Goal: Use online tool/utility

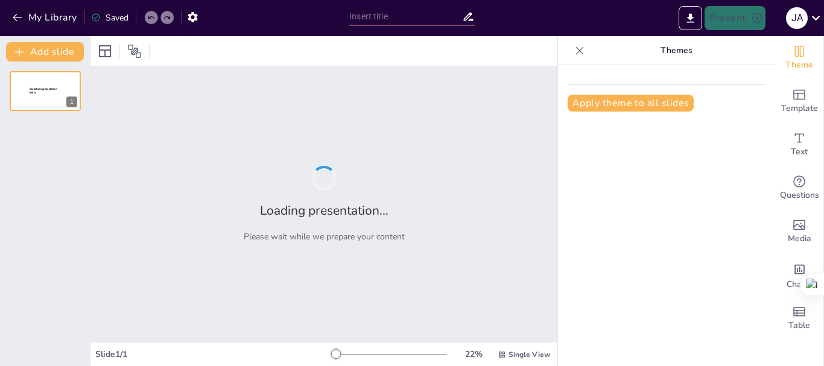
type input "Desarrollo Eficiente: Implementación de SPA en Proyectos Modernos"
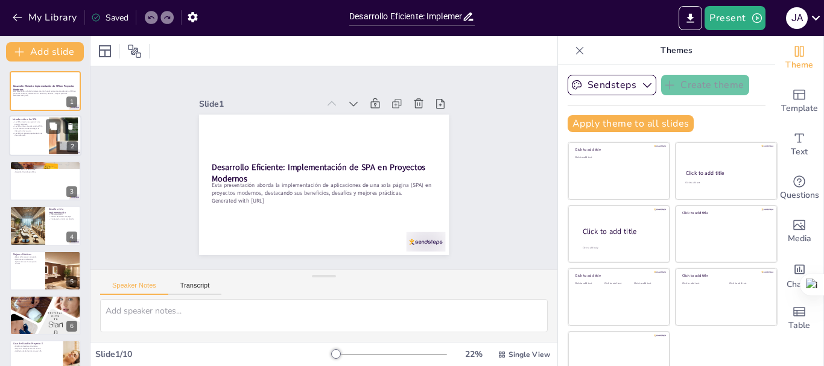
click at [21, 128] on p "Se actualiza el contenido según la interacción del usuario." at bounding box center [29, 130] width 33 height 4
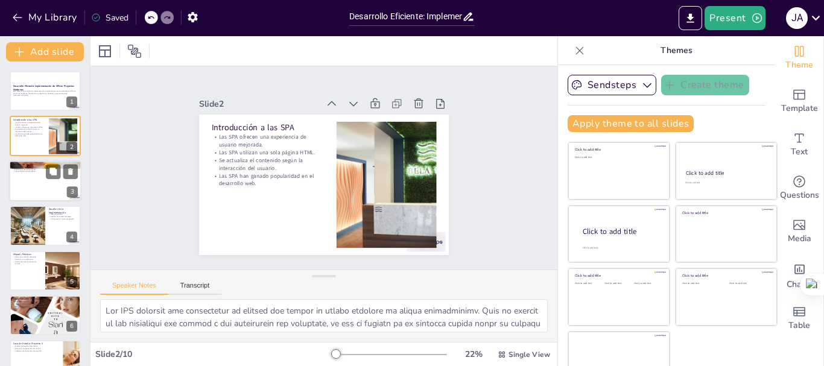
click at [24, 184] on div at bounding box center [45, 180] width 72 height 41
type textarea "La velocidad es un factor crucial en el desarrollo de aplicaciones web. Las SPA…"
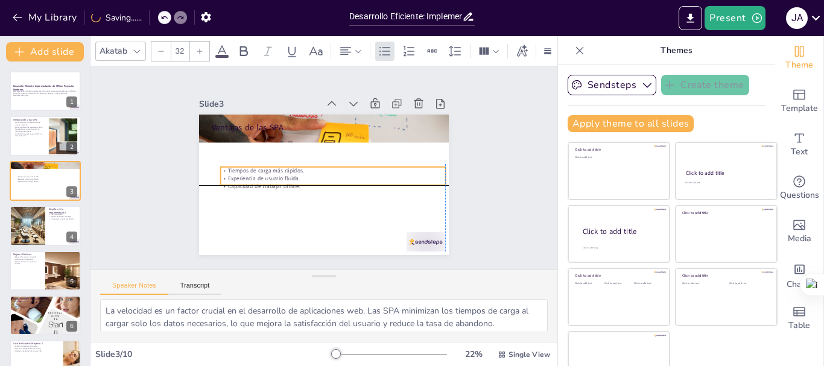
drag, startPoint x: 249, startPoint y: 136, endPoint x: 254, endPoint y: 166, distance: 30.5
click at [254, 166] on p "Tiempos de carga más rápidos." at bounding box center [315, 163] width 224 height 31
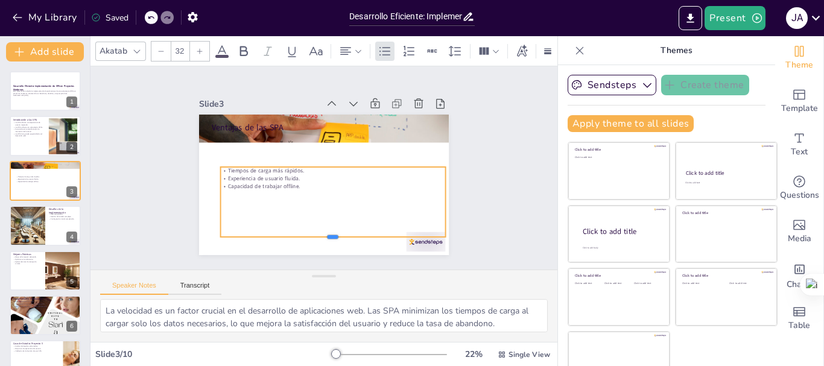
drag, startPoint x: 320, startPoint y: 180, endPoint x: 314, endPoint y: 232, distance: 52.2
click at [370, 232] on div at bounding box center [398, 174] width 56 height 222
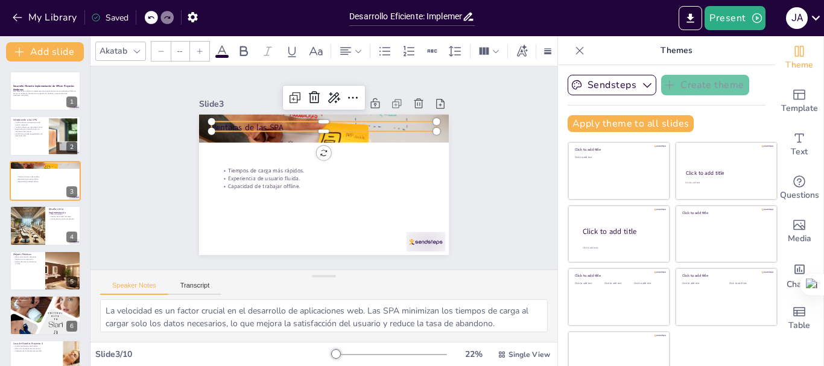
type input "48"
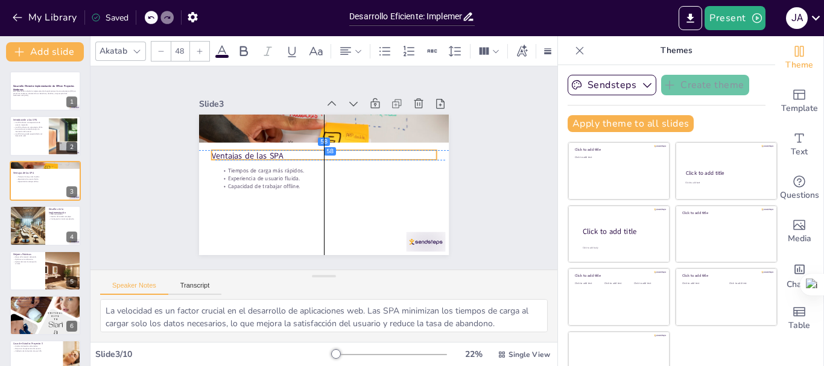
drag, startPoint x: 252, startPoint y: 124, endPoint x: 256, endPoint y: 153, distance: 29.8
click at [256, 153] on p "Ventajas de las SPA" at bounding box center [317, 158] width 189 height 142
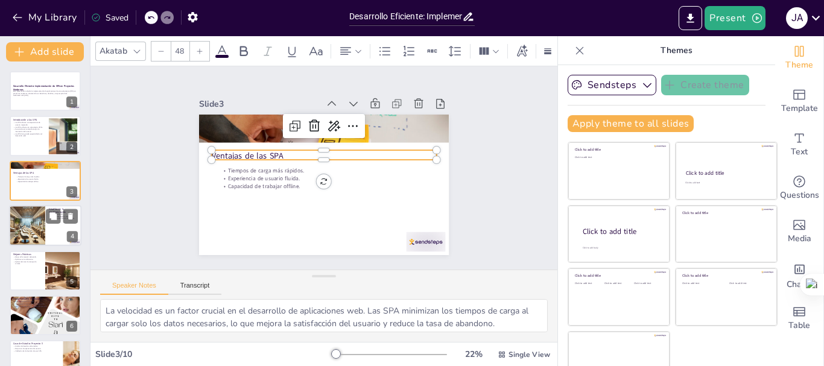
click at [40, 227] on div at bounding box center [27, 225] width 71 height 41
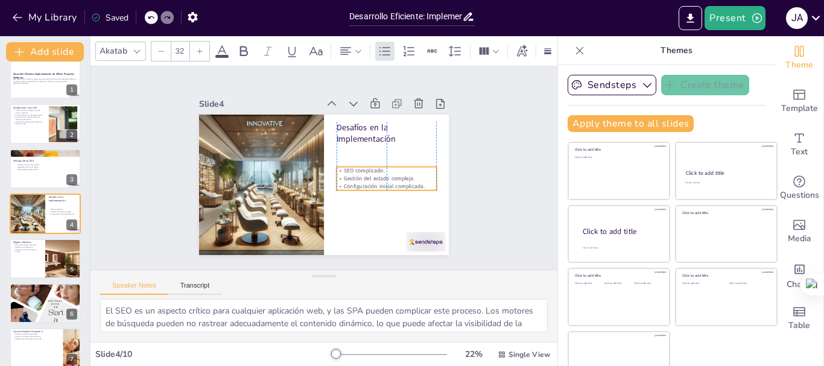
drag, startPoint x: 362, startPoint y: 159, endPoint x: 365, endPoint y: 185, distance: 25.5
click at [335, 150] on p "Configuración inicial complicada." at bounding box center [302, 107] width 65 height 86
click at [373, 210] on div "Desafíos en la Implementación SEO complicado. Gestión del estado compleja. Conf…" at bounding box center [322, 185] width 263 height 166
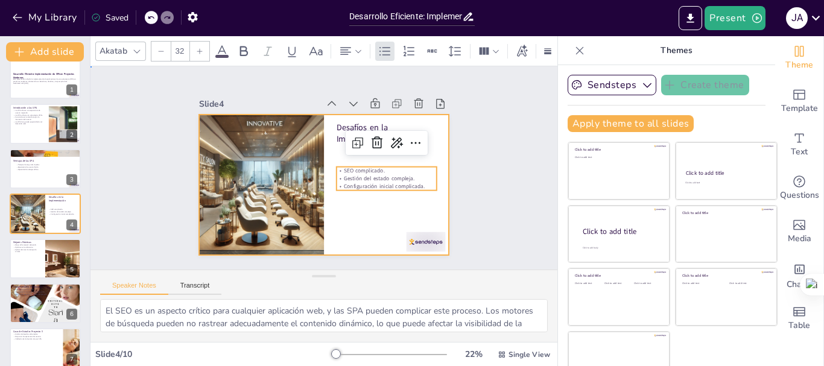
click at [365, 220] on div at bounding box center [339, 161] width 230 height 285
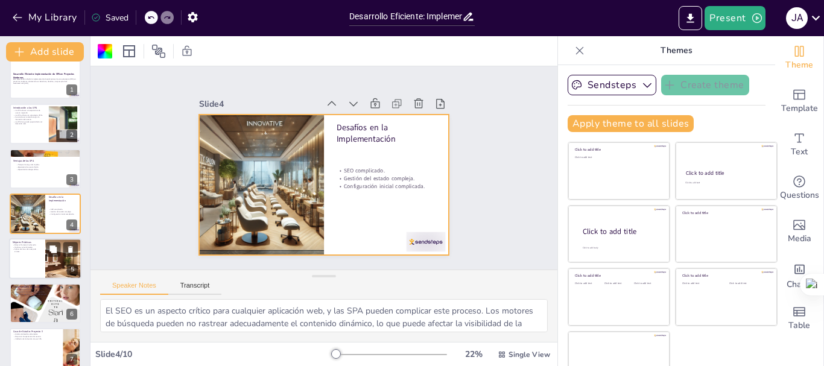
click at [27, 256] on div at bounding box center [45, 258] width 72 height 41
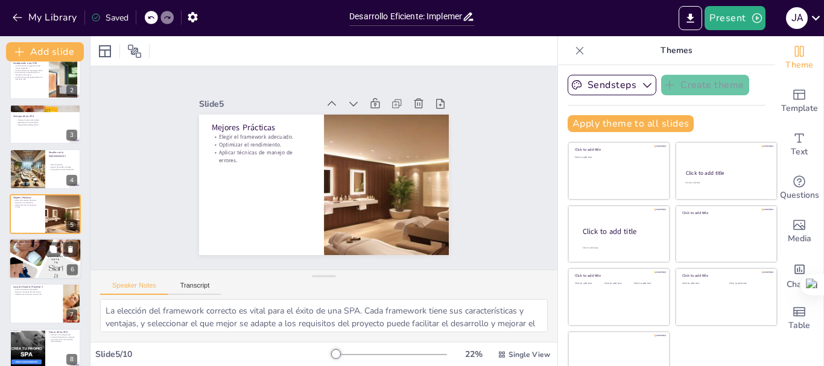
click at [16, 268] on div at bounding box center [45, 259] width 72 height 72
type textarea "La diversidad de herramientas disponibles para el desarrollo de SPA permite a l…"
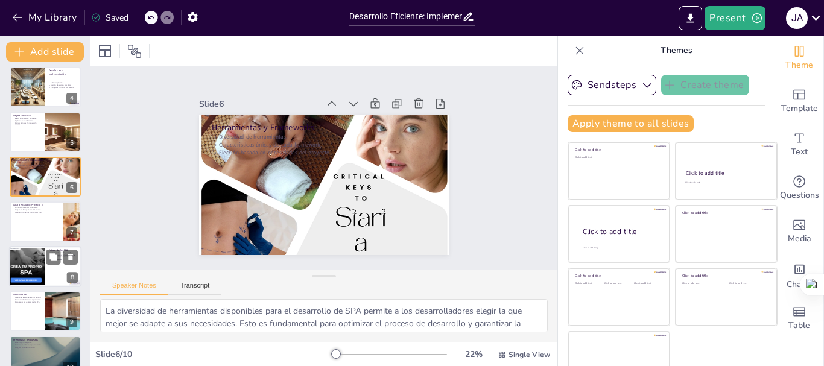
scroll to position [159, 0]
